Goal: Transaction & Acquisition: Obtain resource

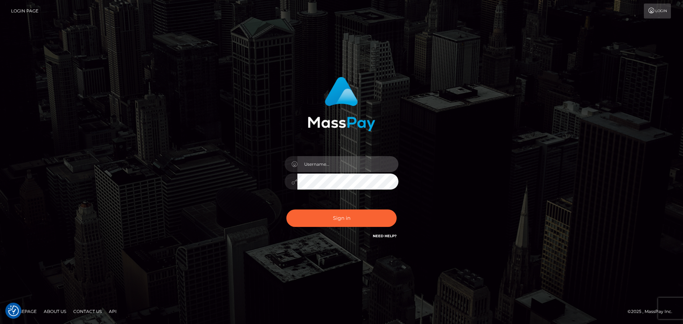
click at [325, 161] on input "text" at bounding box center [347, 164] width 101 height 16
type input "pschroll"
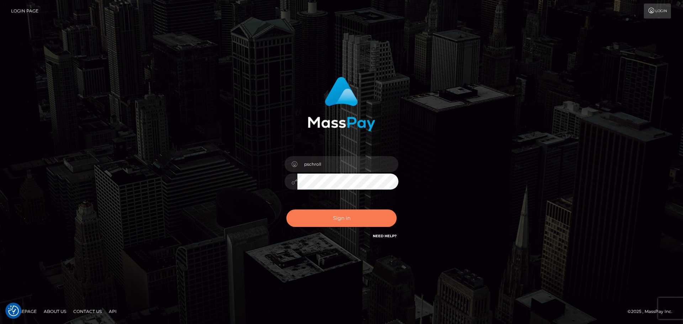
click at [334, 217] on button "Sign in" at bounding box center [341, 218] width 110 height 17
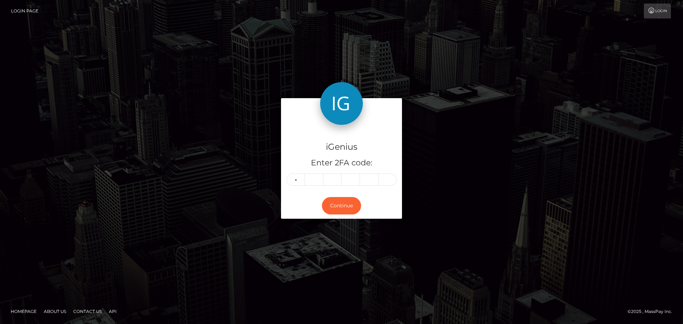
type input "6"
type input "8"
type input "0"
type input "4"
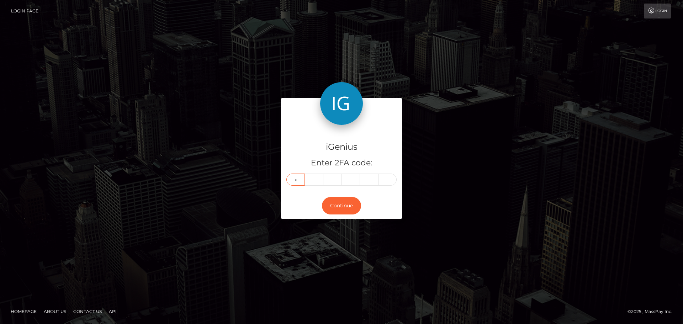
type input "1"
type input "0"
type input "4"
type input "8"
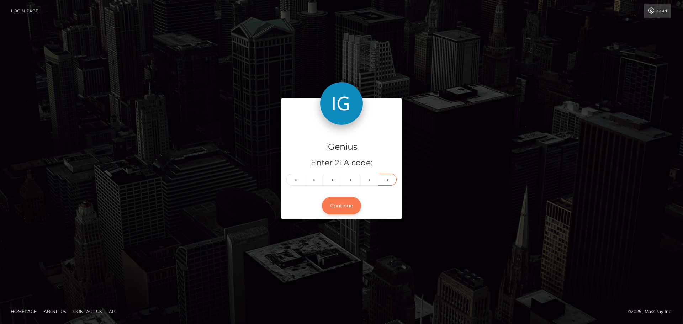
type input "1"
click at [344, 207] on button "Continue" at bounding box center [341, 205] width 39 height 17
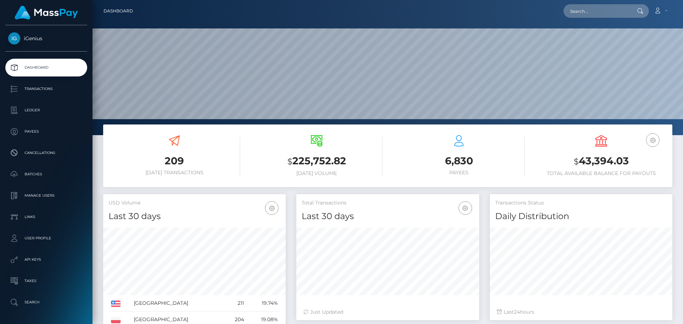
scroll to position [126, 183]
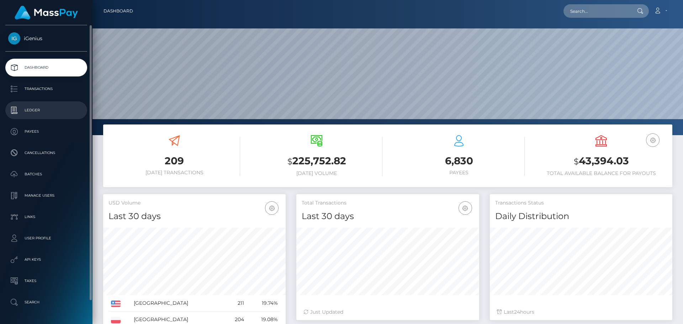
click at [50, 108] on p "Ledger" at bounding box center [46, 110] width 76 height 11
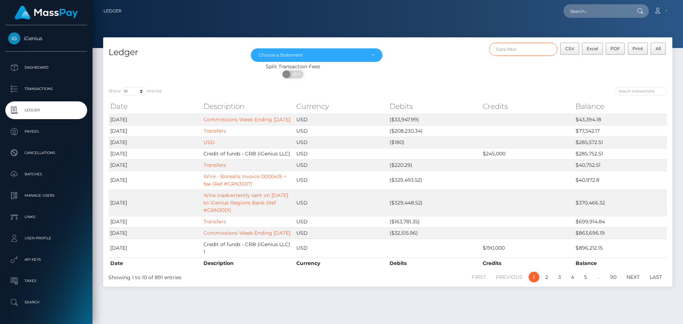
click at [521, 49] on input "text" at bounding box center [523, 49] width 69 height 13
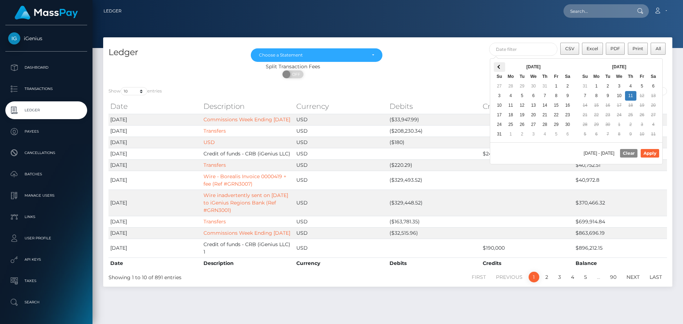
click at [503, 69] on th at bounding box center [499, 67] width 11 height 10
click at [651, 67] on span at bounding box center [653, 67] width 4 height 4
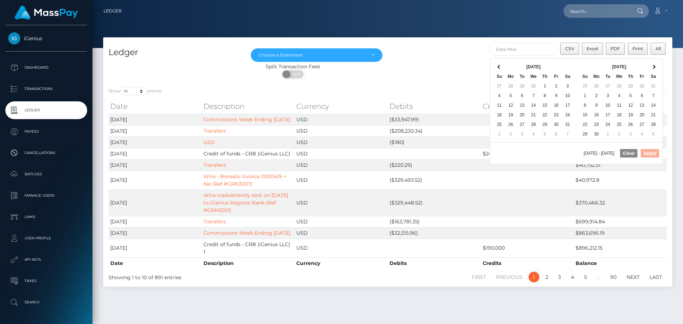
click at [651, 67] on span at bounding box center [653, 67] width 4 height 4
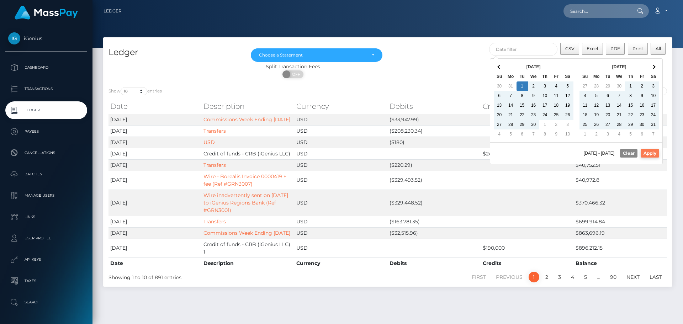
click at [647, 152] on button "Apply" at bounding box center [650, 153] width 18 height 9
type input "04/01/2025 - 07/31/2025"
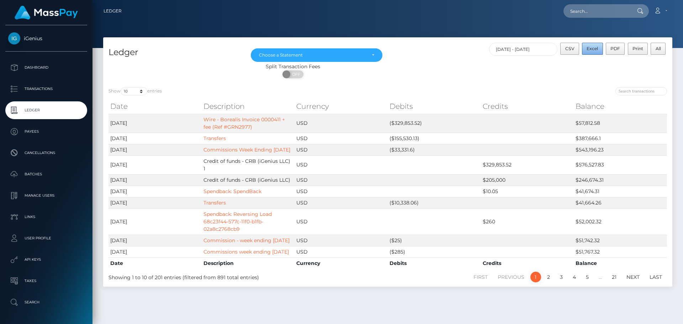
click at [594, 52] on button "Excel" at bounding box center [592, 49] width 21 height 12
click at [657, 46] on button "All" at bounding box center [658, 49] width 15 height 12
click at [597, 52] on button "Excel" at bounding box center [592, 49] width 21 height 12
